Goal: Book appointment/travel/reservation

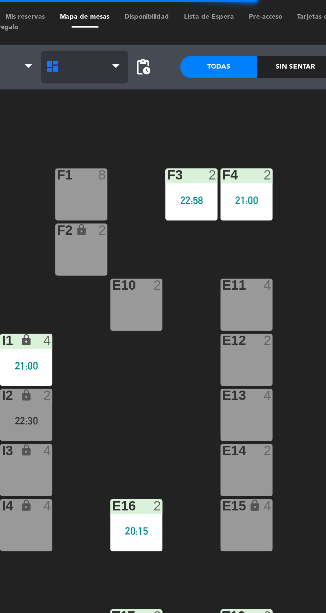
click at [123, 29] on span "Planta Alta" at bounding box center [124, 30] width 20 height 4
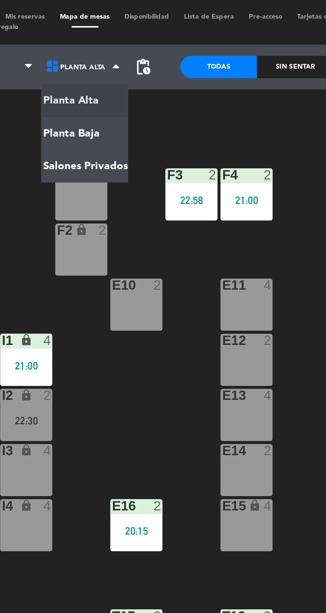
click at [142, 172] on div "P5 2 21:00 F1 8 F3 2 22:58 F4 2 21:00 P6 2 22:30 F2 lock 2 P7 2 22:30 E10 2 E11…" at bounding box center [207, 338] width 240 height 548
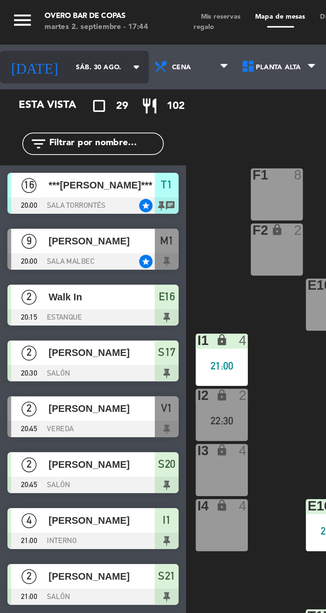
click at [33, 29] on input "sáb. 30 ago." at bounding box center [52, 30] width 42 height 10
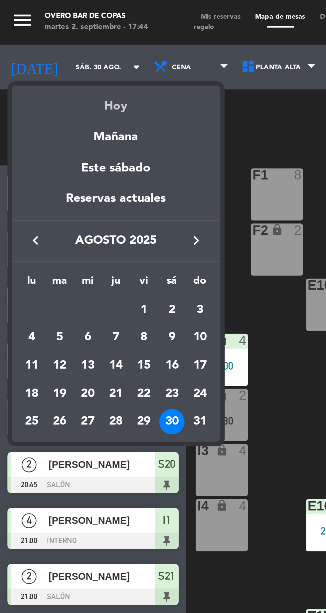
click at [53, 49] on div "Hoy" at bounding box center [51, 45] width 93 height 14
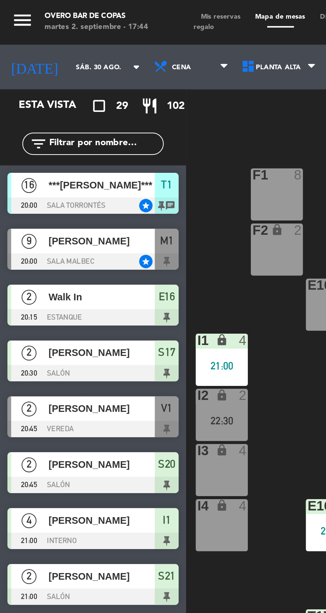
type input "[DATE] sep."
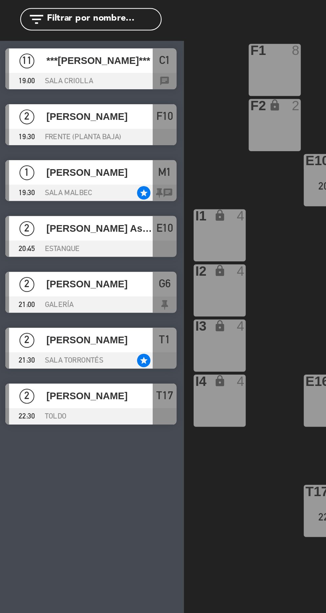
click at [43, 164] on div at bounding box center [41, 166] width 77 height 7
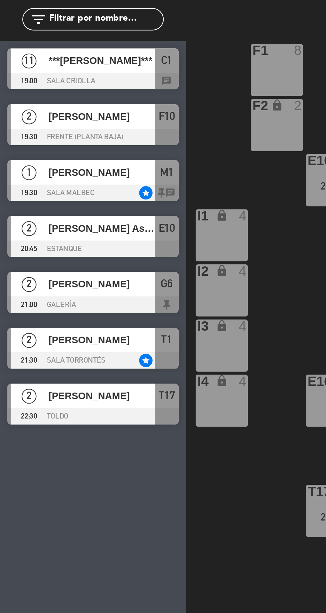
click at [106, 296] on div "P5 4 F1 8 F3 2 F4 2 P6 6 F2 lock 2 P7 6 E10 2 20:45 E11 4 P8 6 E12 2 I1 lock 4 …" at bounding box center [207, 338] width 240 height 548
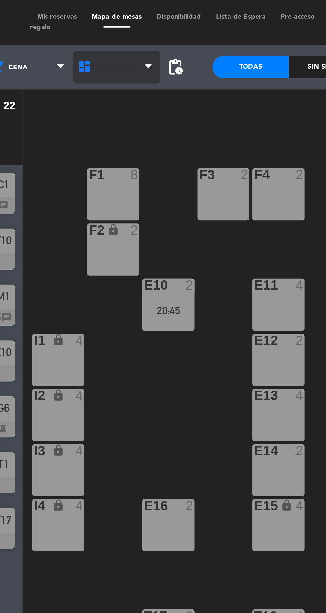
click at [117, 31] on span "Planta Alta" at bounding box center [124, 30] width 20 height 4
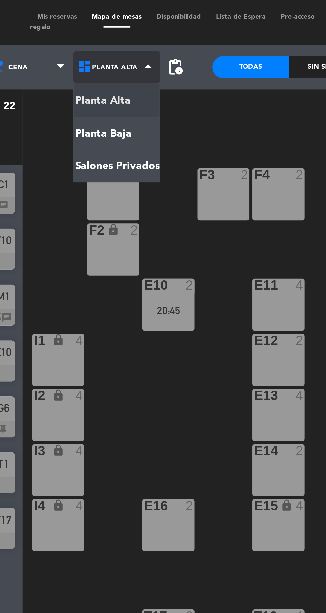
click at [135, 74] on ng-component "menu Overo Bar [PERSON_NAME] martes 2. septiembre - 17:46 Mis reservas Mapa de …" at bounding box center [163, 306] width 326 height 612
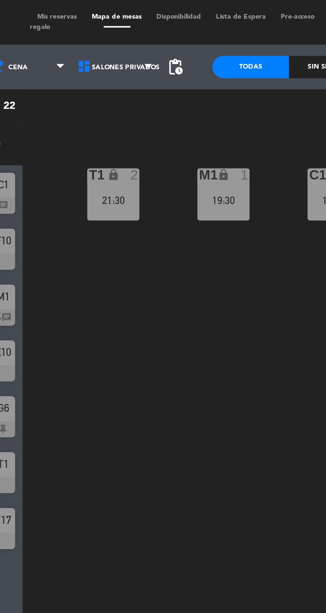
click at [123, 96] on div "T1 lock 2 21:30" at bounding box center [123, 86] width 23 height 23
click at [165, 198] on div "T1 lock 2 21:30 M1 lock 1 19:30 C1 lock 11 19:00" at bounding box center [207, 338] width 240 height 548
click at [176, 89] on div "19:30" at bounding box center [172, 89] width 23 height 5
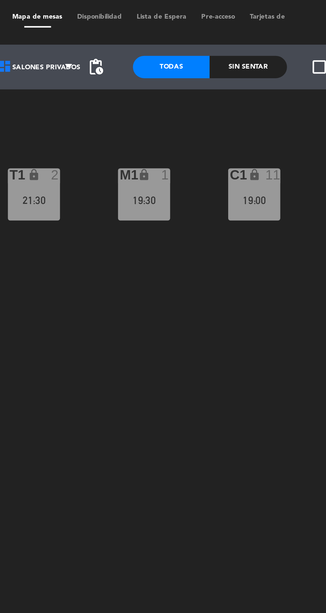
click at [226, 88] on div "19:00" at bounding box center [222, 89] width 23 height 5
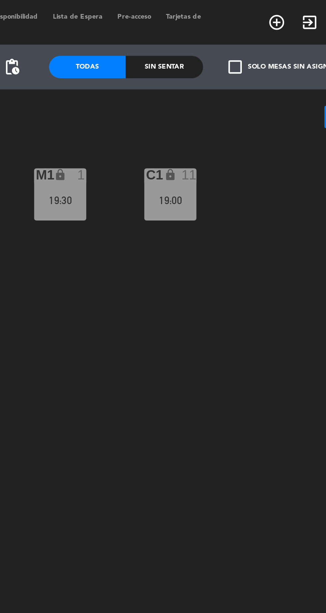
click at [221, 83] on div "C1 lock 11 19:00" at bounding box center [222, 86] width 23 height 23
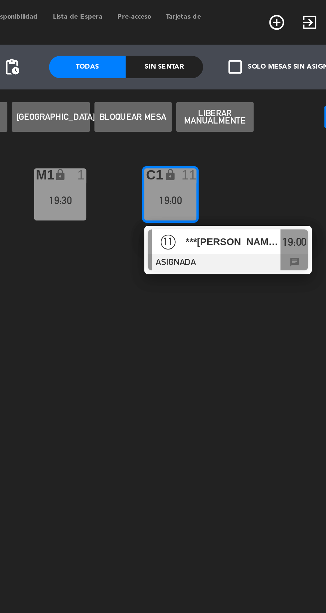
click at [253, 108] on span "***[PERSON_NAME]***" at bounding box center [250, 107] width 43 height 7
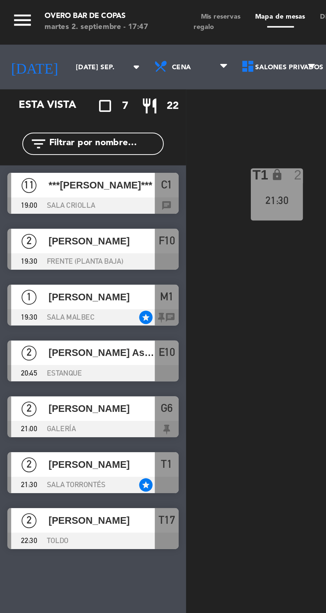
click at [42, 85] on span "***[PERSON_NAME]***" at bounding box center [46, 82] width 48 height 7
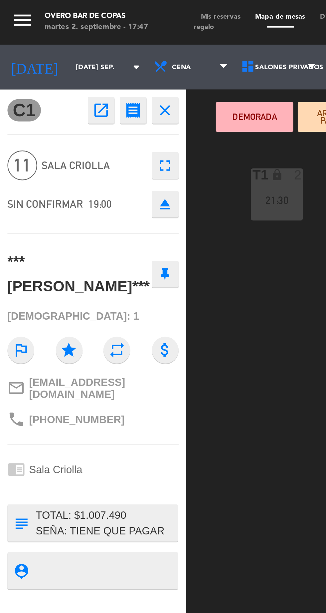
click at [44, 49] on icon "open_in_new" at bounding box center [45, 49] width 8 height 8
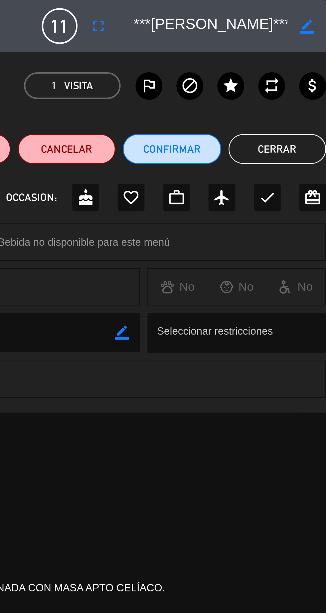
click at [306, 65] on button "Cerrar" at bounding box center [304, 66] width 44 height 13
